Goal: Task Accomplishment & Management: Use online tool/utility

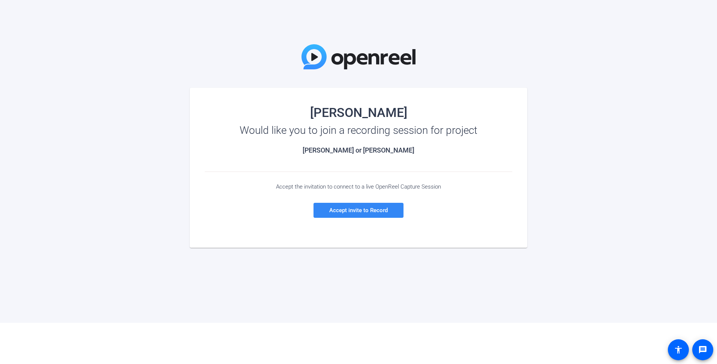
click at [351, 210] on span "Accept invite to Record" at bounding box center [358, 210] width 58 height 7
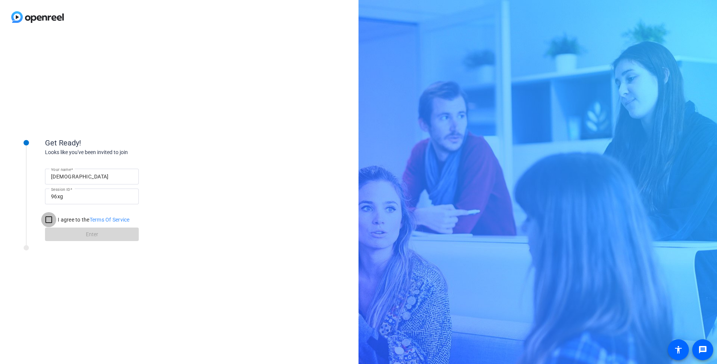
drag, startPoint x: 48, startPoint y: 220, endPoint x: 67, endPoint y: 232, distance: 23.1
click at [48, 220] on input "I agree to the Terms Of Service" at bounding box center [48, 219] width 15 height 15
checkbox input "true"
drag, startPoint x: 69, startPoint y: 232, endPoint x: 268, endPoint y: 239, distance: 199.2
click at [70, 232] on span at bounding box center [92, 234] width 94 height 18
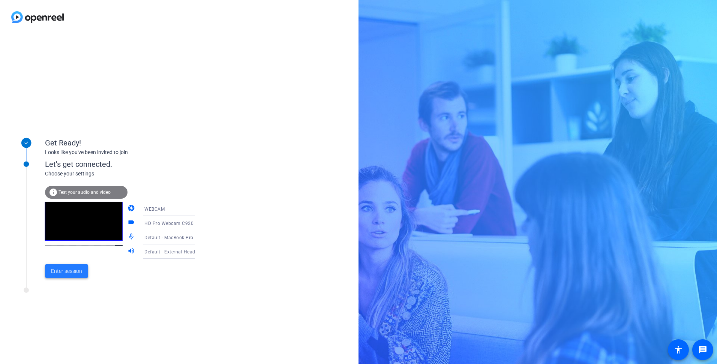
drag, startPoint x: 66, startPoint y: 271, endPoint x: 391, endPoint y: 179, distance: 337.6
click at [67, 271] on span "Enter session" at bounding box center [66, 271] width 31 height 8
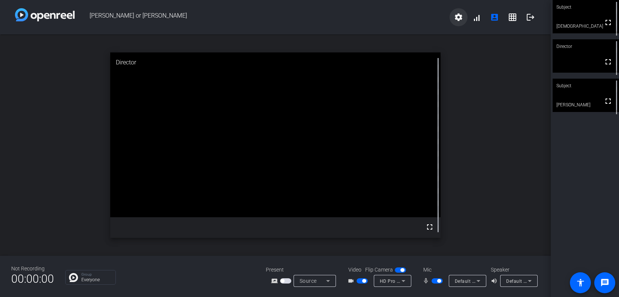
click at [455, 18] on mat-icon "settings" at bounding box center [458, 17] width 9 height 9
click at [467, 8] on div at bounding box center [309, 148] width 619 height 297
click at [477, 19] on span at bounding box center [477, 17] width 18 height 18
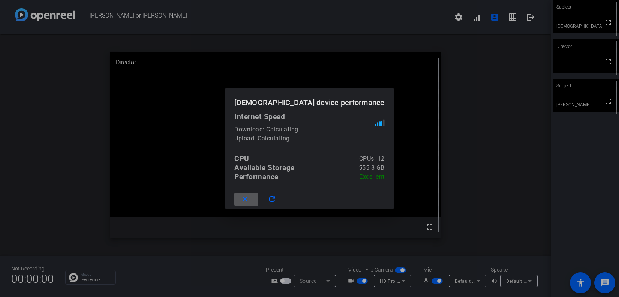
click at [476, 18] on div at bounding box center [309, 148] width 619 height 297
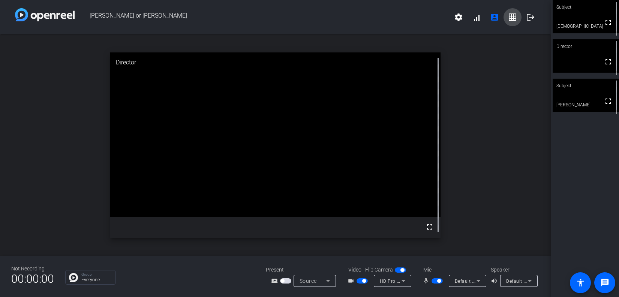
click at [512, 16] on mat-icon "grid_on" at bounding box center [512, 17] width 9 height 9
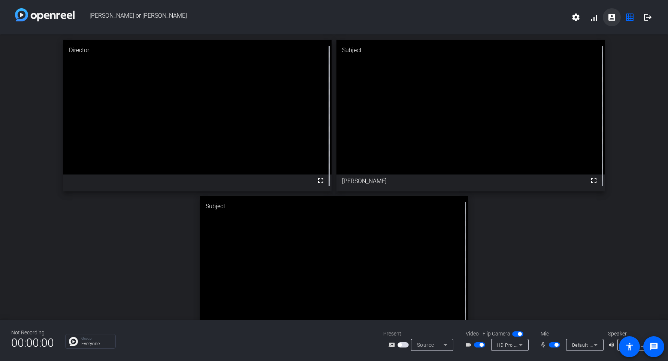
click at [610, 17] on mat-icon "account_box" at bounding box center [612, 17] width 9 height 9
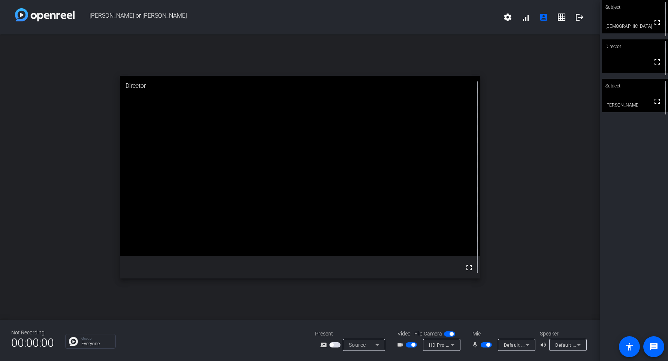
click at [529, 345] on icon at bounding box center [527, 344] width 9 height 9
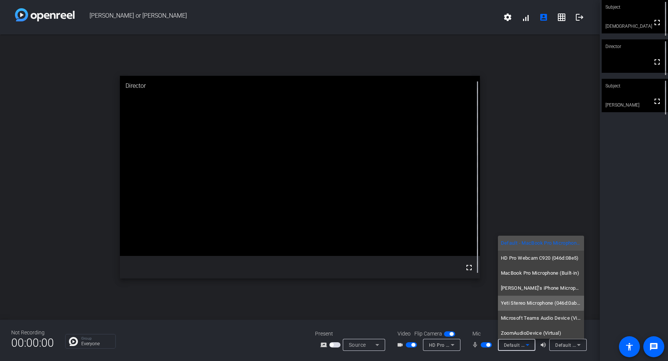
click at [534, 302] on span "Yeti Stereo Microphone (046d:0ab7)" at bounding box center [541, 302] width 80 height 9
